Goal: Find specific page/section: Find specific page/section

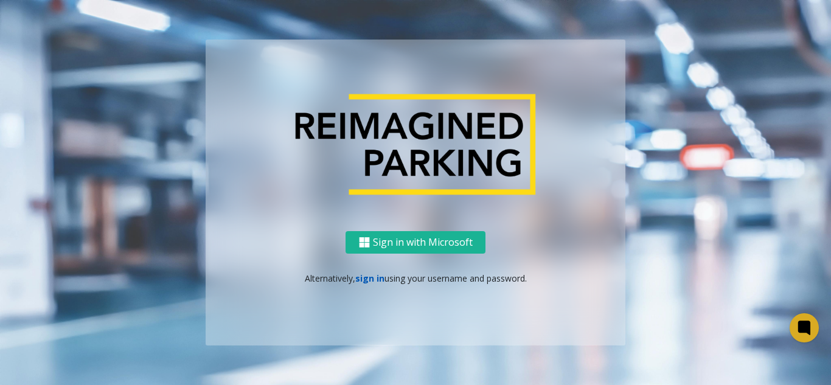
click at [376, 278] on link "sign in" at bounding box center [369, 278] width 29 height 12
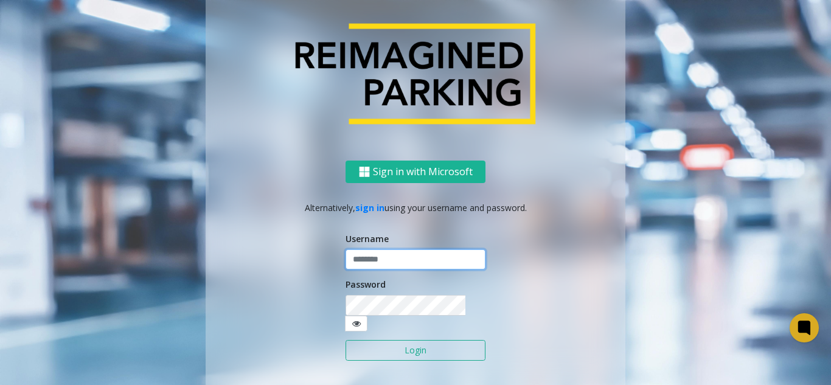
click at [395, 266] on input "text" at bounding box center [415, 259] width 140 height 21
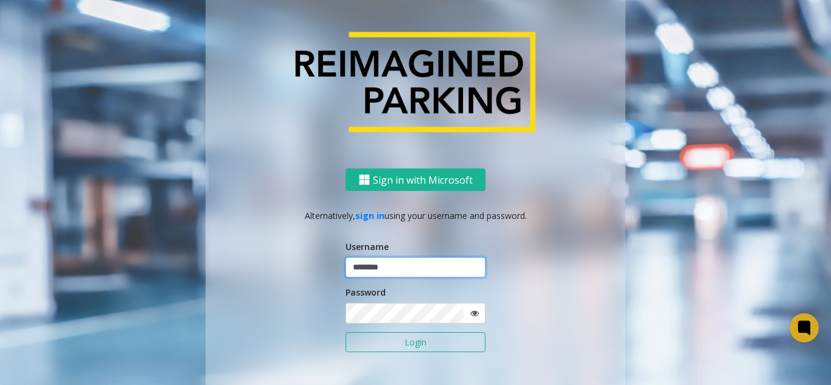
type input "********"
click at [345, 332] on button "Login" at bounding box center [415, 342] width 140 height 21
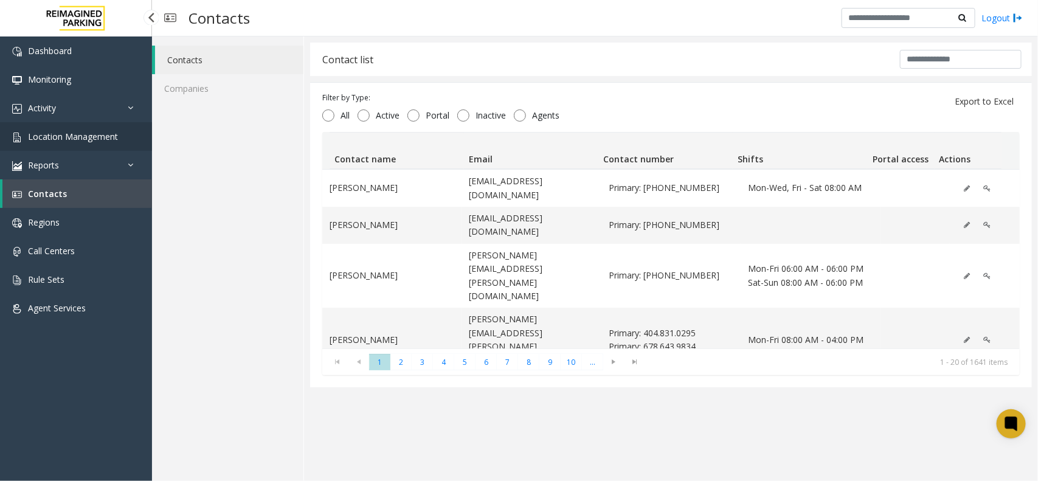
click at [109, 137] on span "Location Management" at bounding box center [73, 137] width 90 height 12
click at [34, 123] on link "Location Management" at bounding box center [76, 136] width 152 height 29
click at [80, 120] on app-root "Dashboard Monitoring Activity Daily Activity Lane Activity Agent Activity Quali…" at bounding box center [519, 240] width 1038 height 481
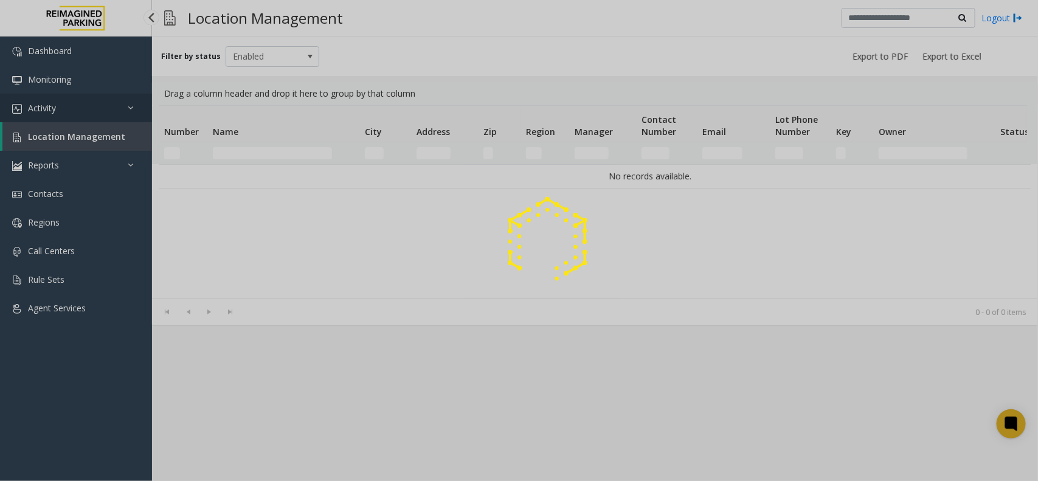
click at [80, 120] on div at bounding box center [519, 240] width 1038 height 481
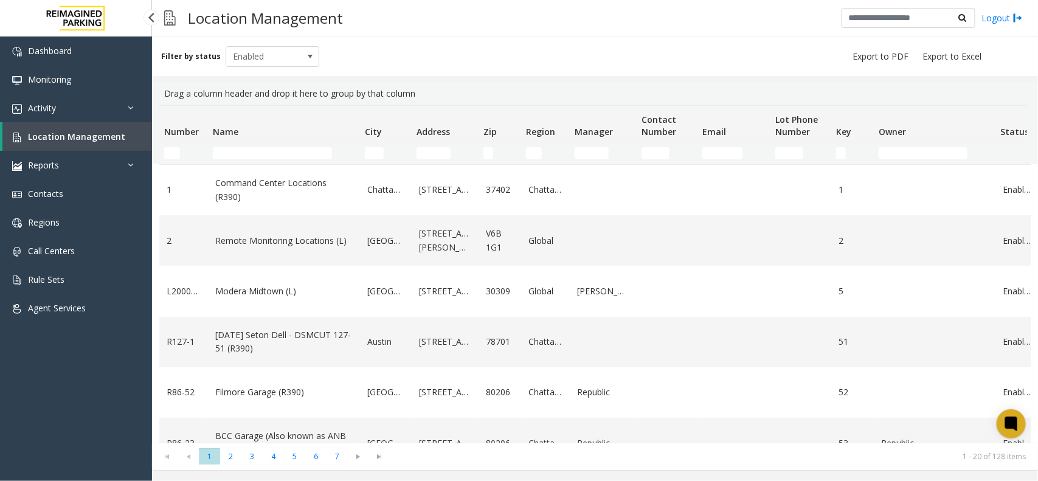
click at [84, 133] on span "Location Management" at bounding box center [76, 137] width 97 height 12
drag, startPoint x: 0, startPoint y: 0, endPoint x: 112, endPoint y: 125, distance: 167.9
click at [112, 125] on link "Location Management" at bounding box center [77, 136] width 150 height 29
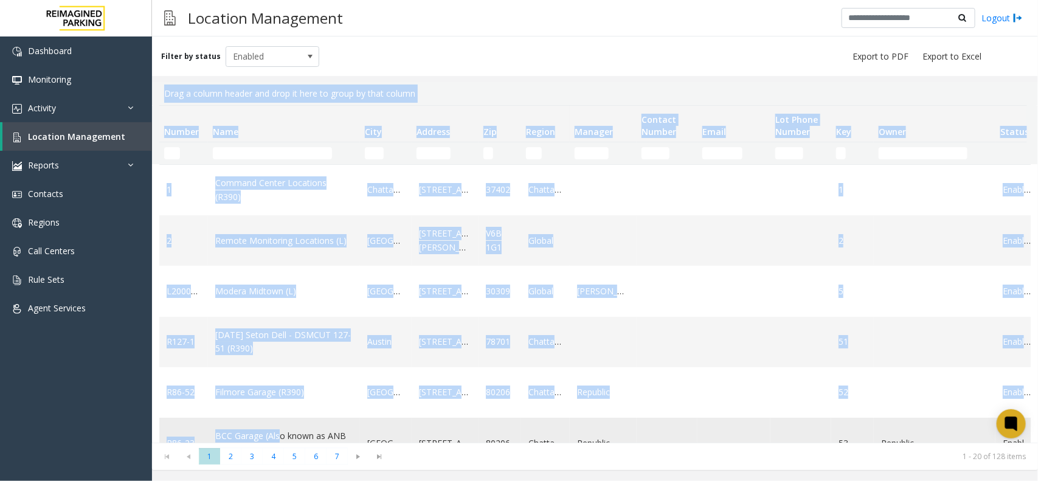
drag, startPoint x: 546, startPoint y: 63, endPoint x: 274, endPoint y: 420, distance: 449.0
click at [274, 420] on div "Filter by status Enabled Drag a column header and drop it here to group by that…" at bounding box center [595, 253] width 886 height 434
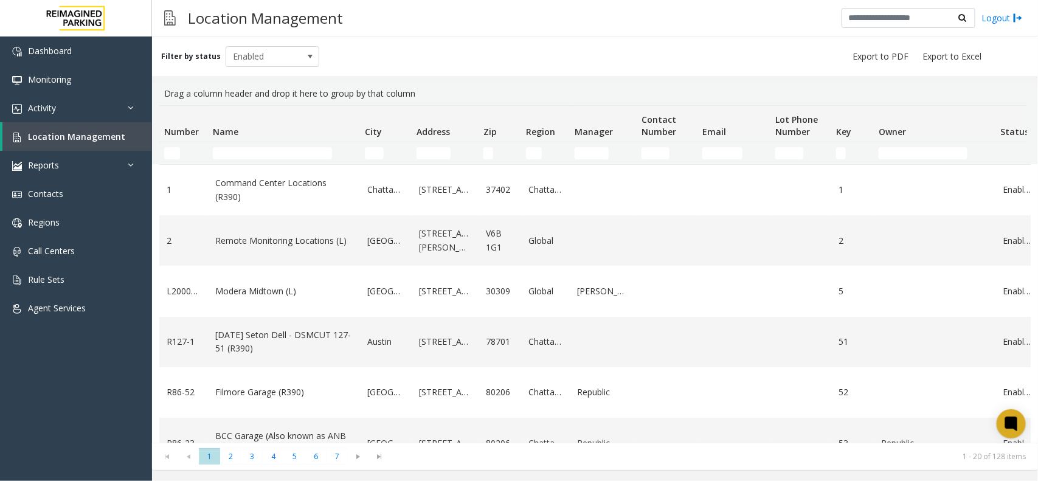
click at [472, 21] on div "Location Management Logout" at bounding box center [595, 18] width 886 height 36
click at [120, 132] on link "Location Management" at bounding box center [77, 136] width 150 height 29
click at [305, 159] on td "Name Filter" at bounding box center [284, 153] width 152 height 22
click at [306, 156] on input "Name Filter" at bounding box center [272, 153] width 119 height 12
click at [305, 153] on input "Name Filter" at bounding box center [272, 153] width 119 height 12
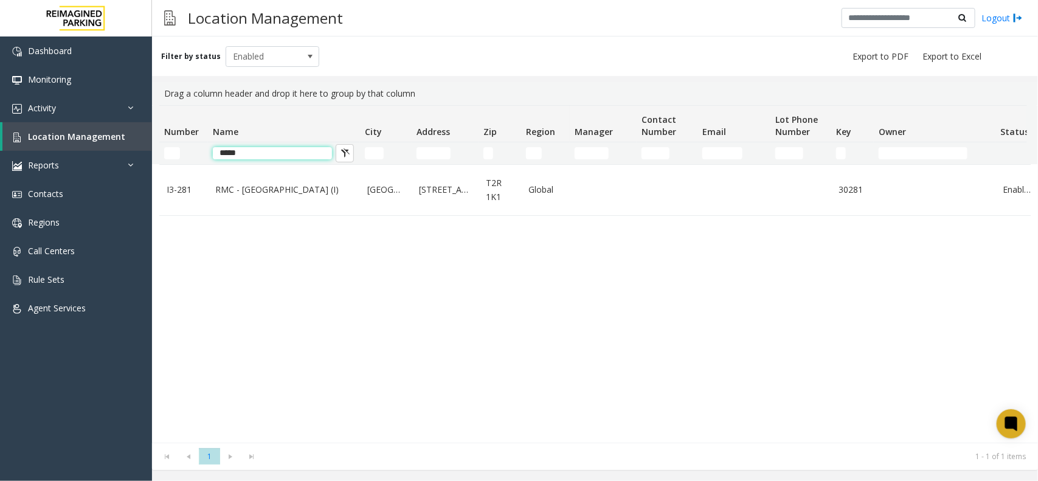
click at [272, 149] on input "*****" at bounding box center [272, 153] width 119 height 12
type input "*"
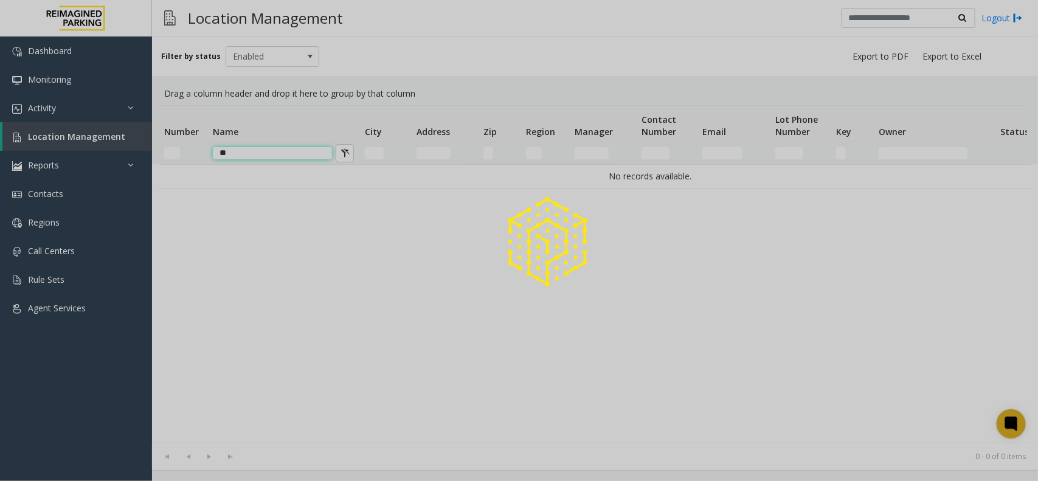
type input "*"
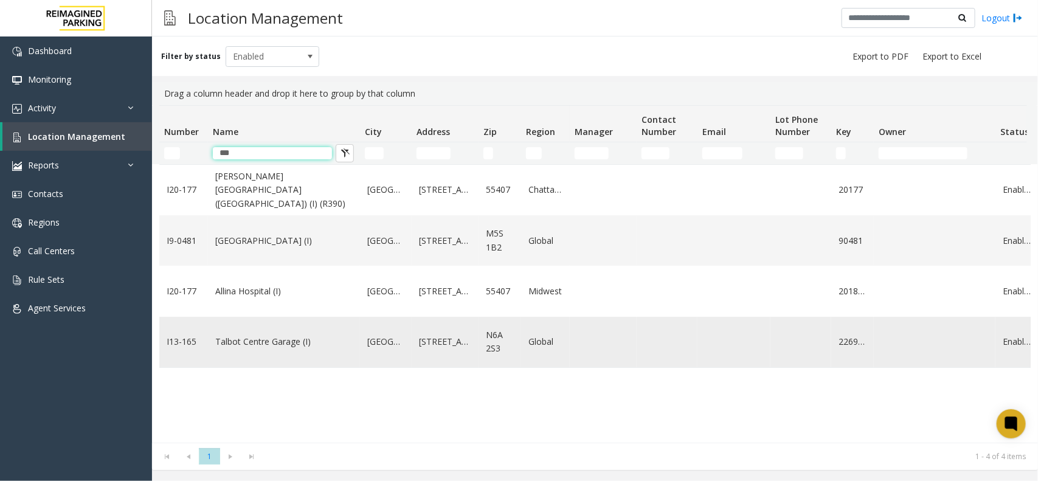
type input "***"
click at [280, 339] on link "Talbot Centre Garage (I)" at bounding box center [283, 341] width 137 height 13
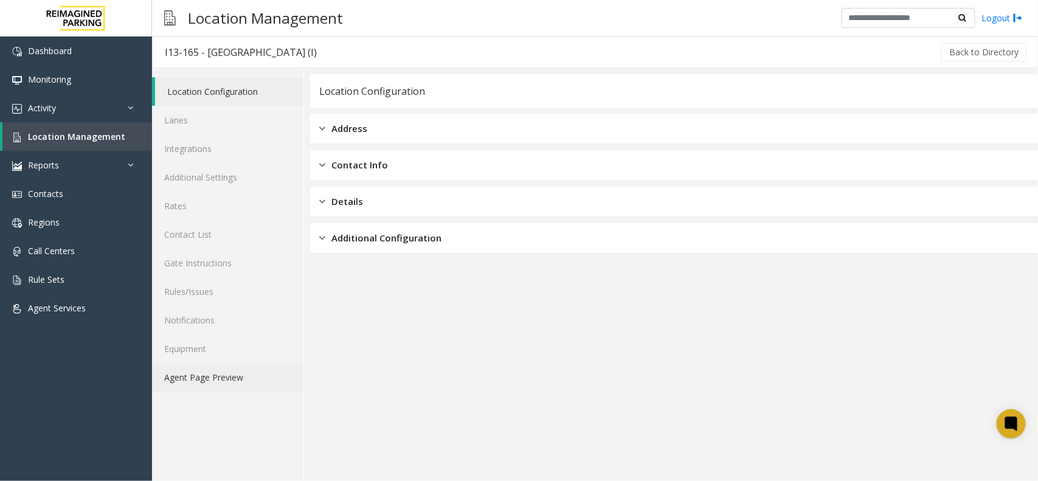
click at [238, 372] on link "Agent Page Preview" at bounding box center [227, 377] width 151 height 29
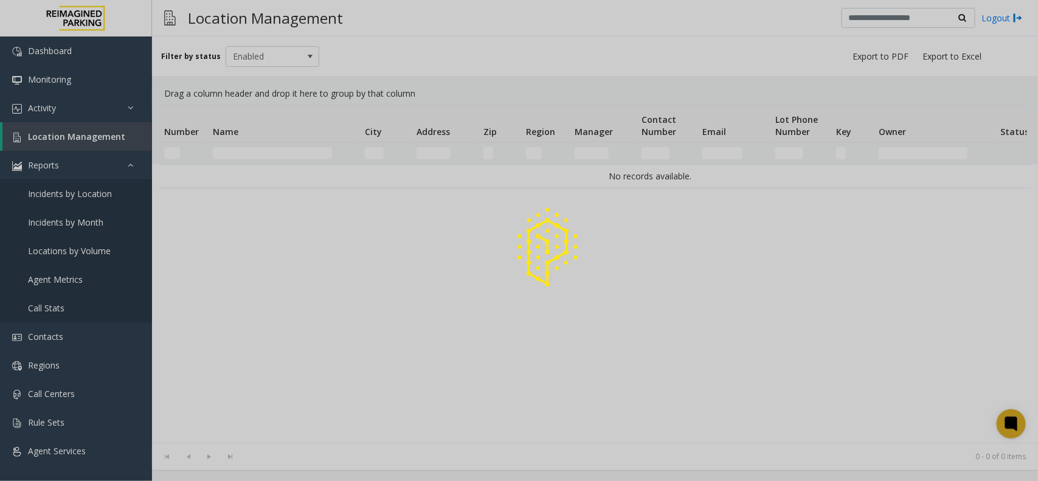
click at [77, 142] on div at bounding box center [519, 240] width 1038 height 481
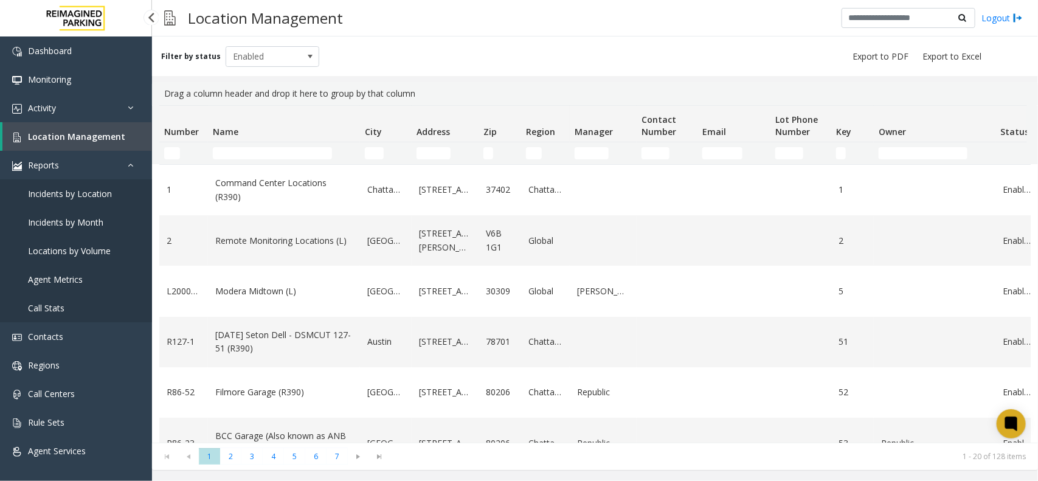
click at [77, 142] on link "Location Management" at bounding box center [77, 136] width 150 height 29
click at [90, 181] on link "Incidents by Location" at bounding box center [76, 193] width 152 height 29
click at [90, 183] on link "Incidents by Location" at bounding box center [76, 193] width 152 height 29
click at [94, 177] on link "Reports" at bounding box center [76, 165] width 152 height 29
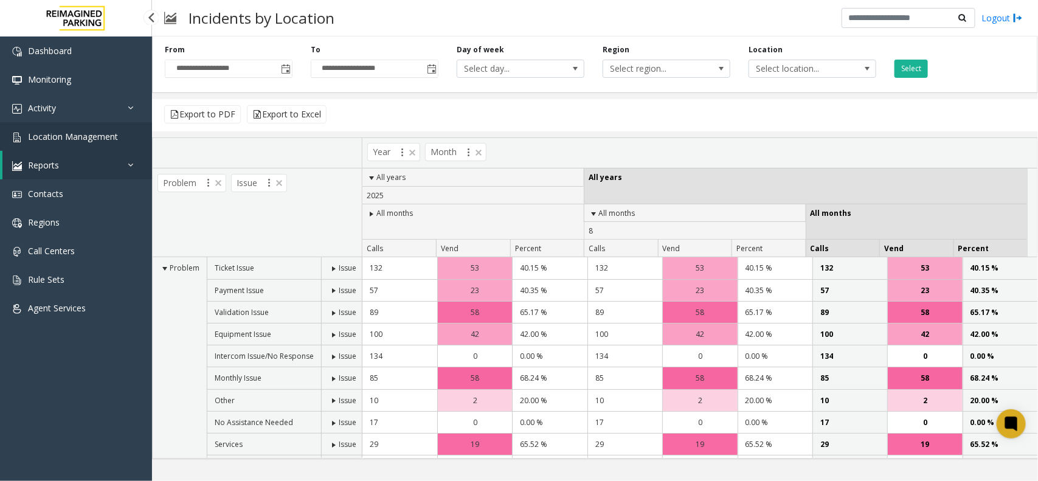
click at [66, 131] on span "Location Management" at bounding box center [73, 137] width 90 height 12
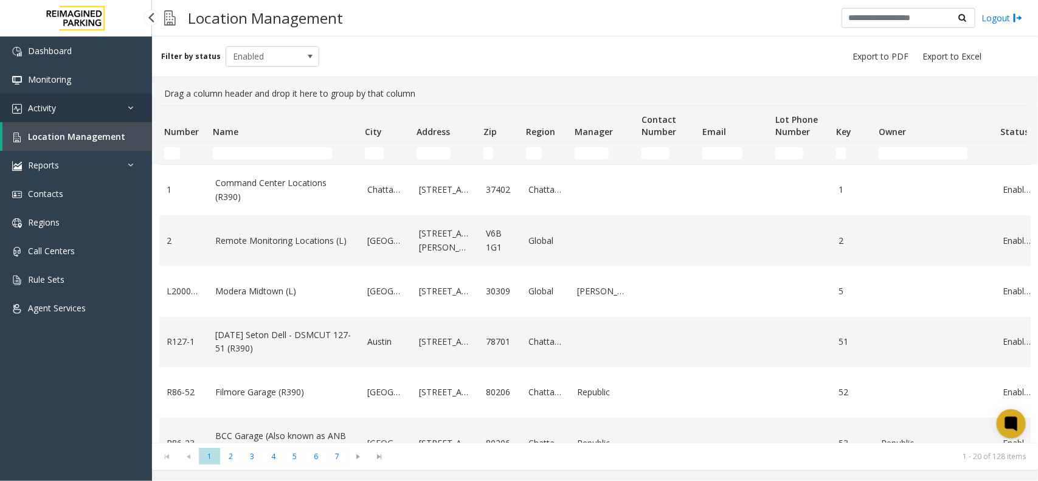
click at [95, 107] on link "Activity" at bounding box center [76, 108] width 152 height 29
